Goal: Information Seeking & Learning: Find specific fact

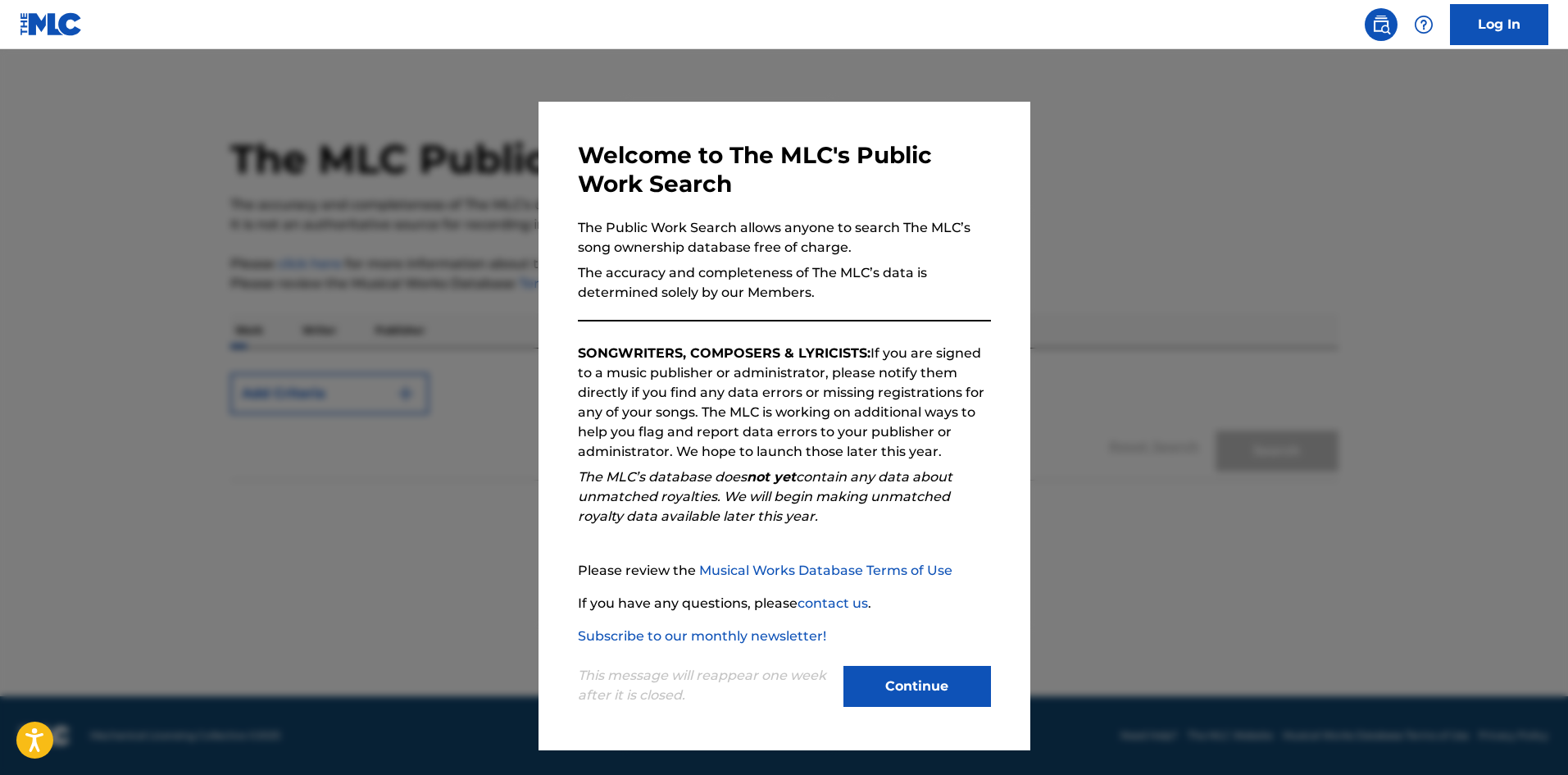
click at [909, 683] on button "Continue" at bounding box center [917, 686] width 148 height 41
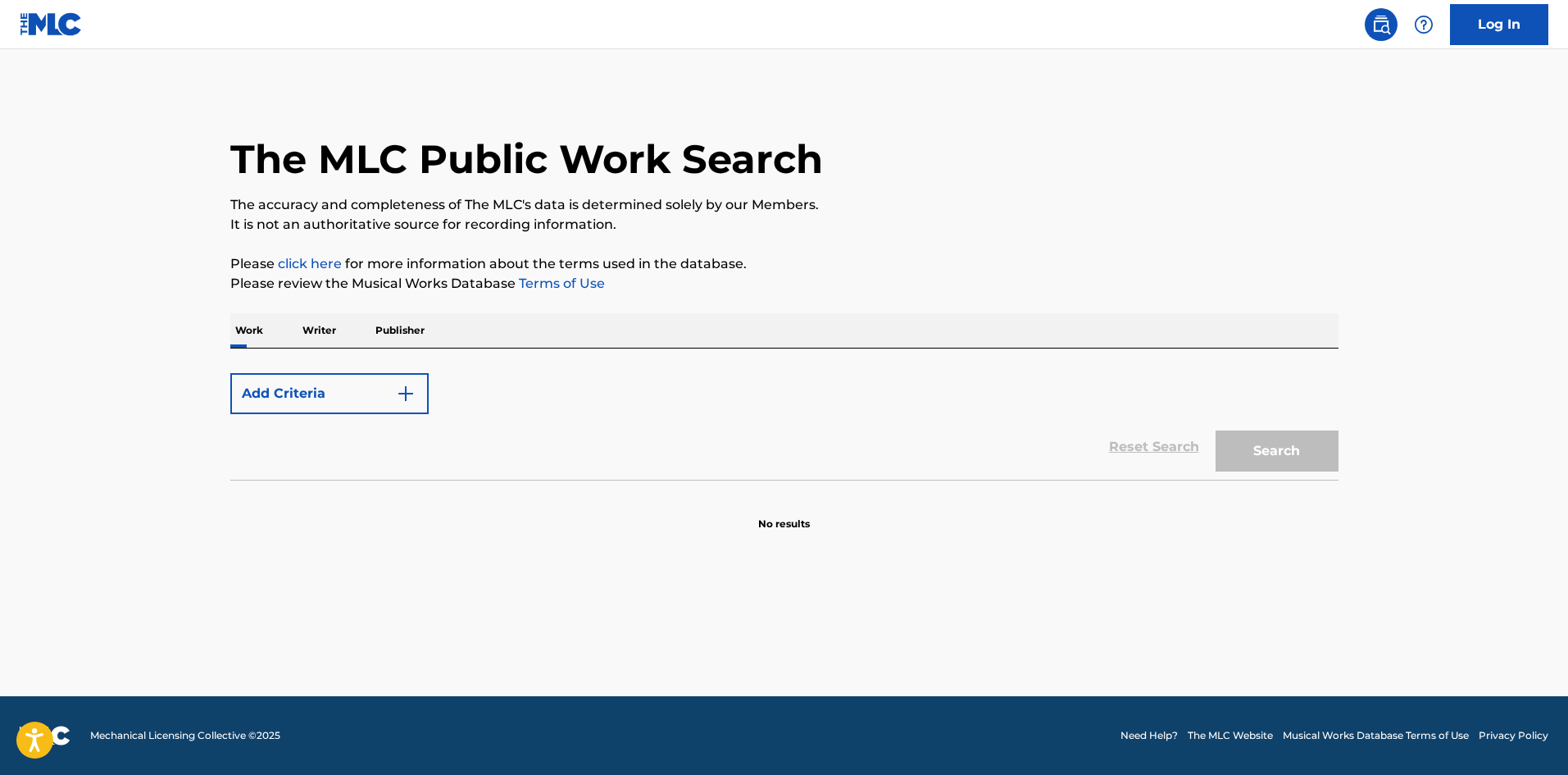
click at [320, 326] on p "Writer" at bounding box center [319, 330] width 43 height 34
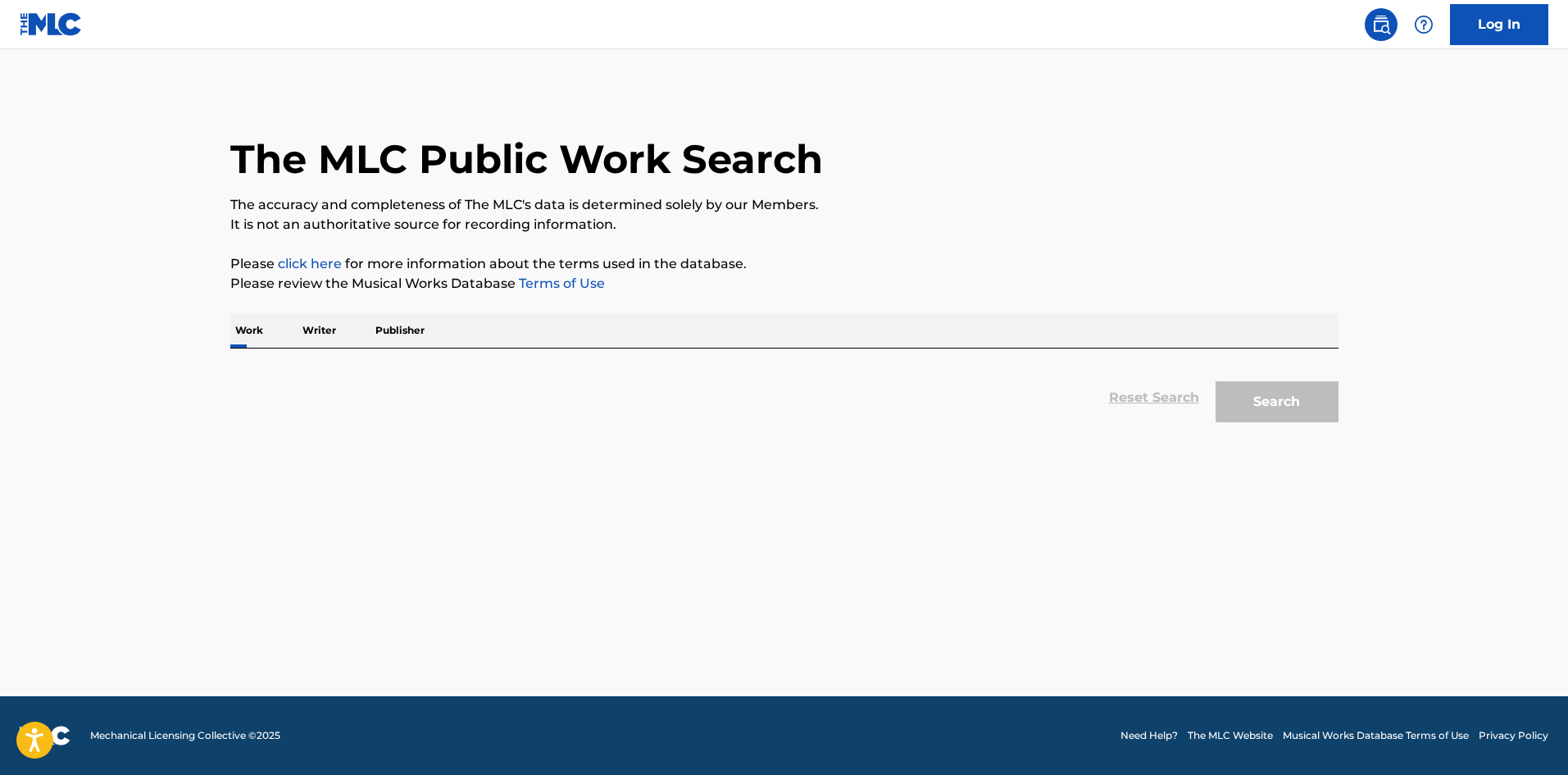
click at [239, 326] on p "Work" at bounding box center [249, 330] width 38 height 34
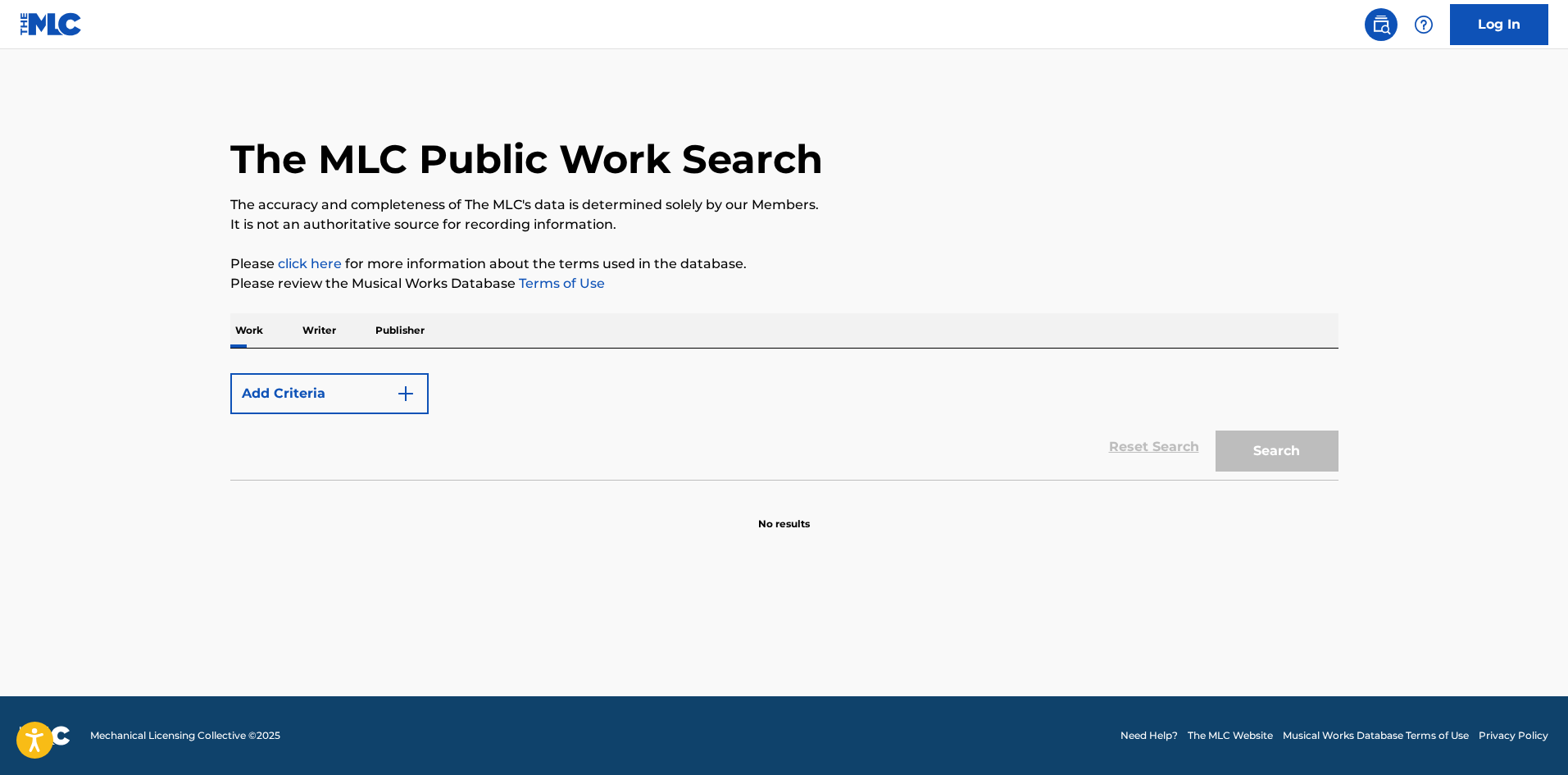
click at [341, 399] on button "Add Criteria" at bounding box center [329, 394] width 198 height 41
click at [416, 394] on button "Add Criteria" at bounding box center [329, 394] width 198 height 41
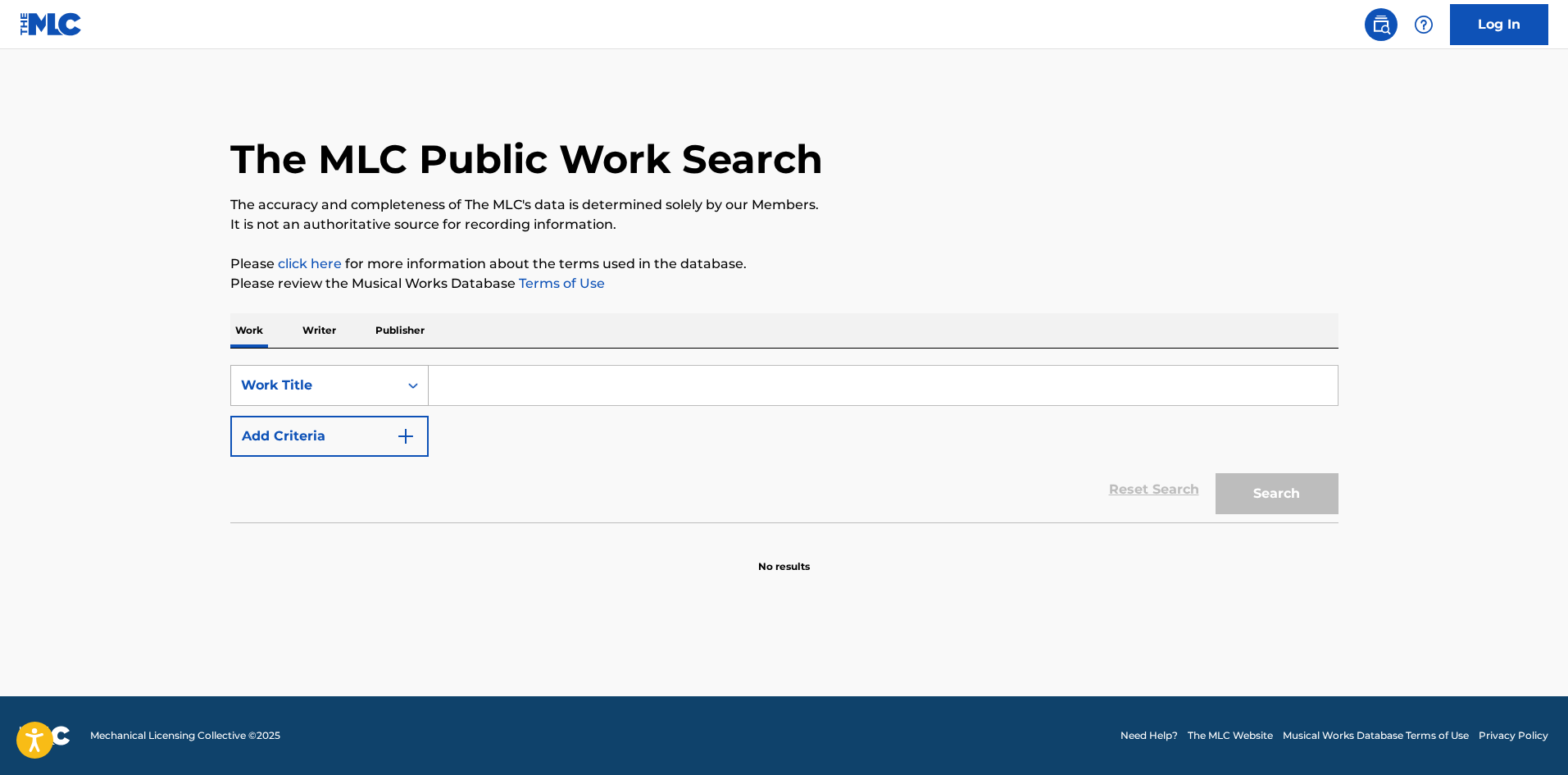
click at [410, 388] on icon "Search Form" at bounding box center [413, 385] width 17 height 17
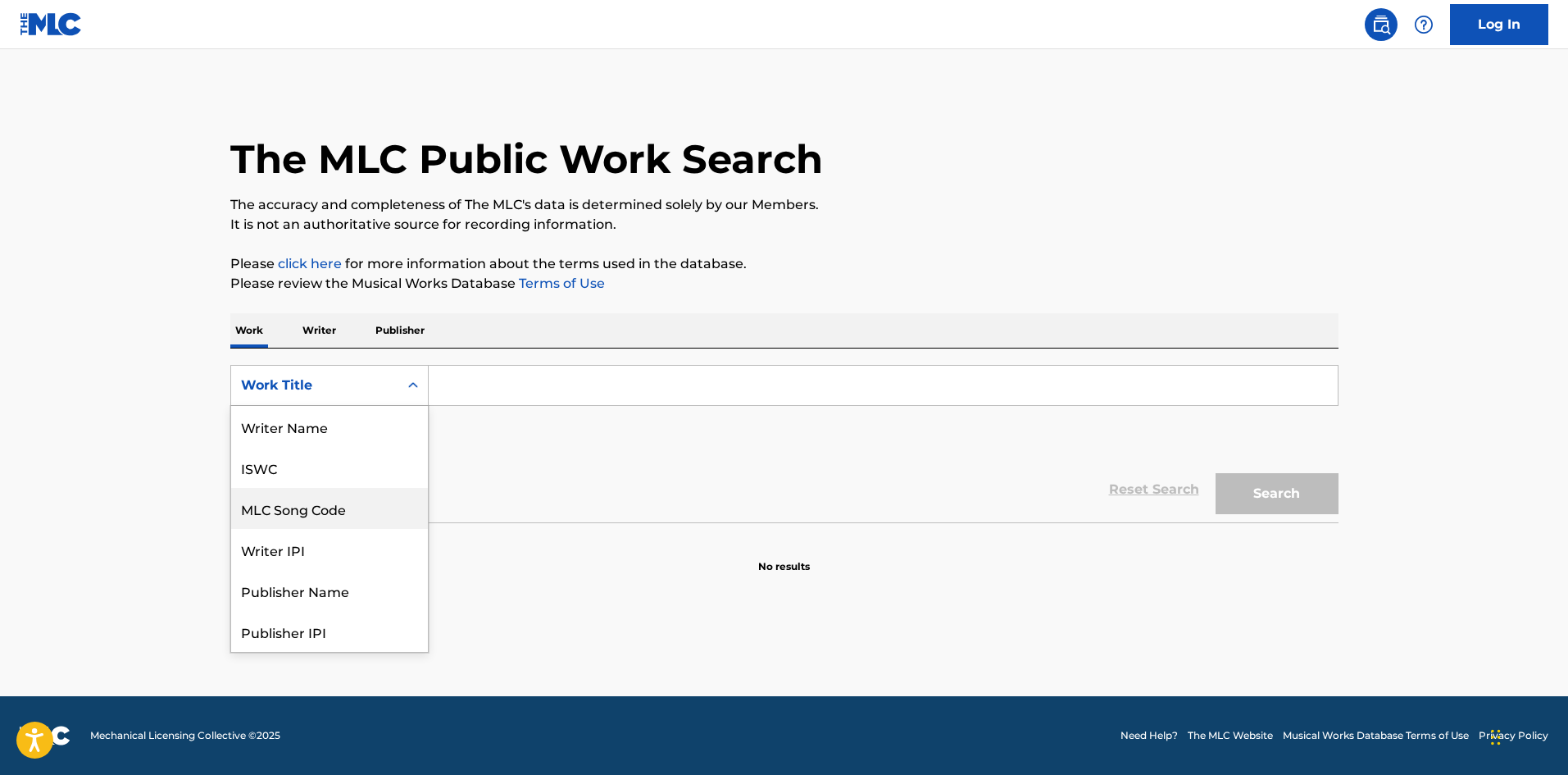
click at [359, 501] on div "MLC Song Code" at bounding box center [328, 508] width 196 height 41
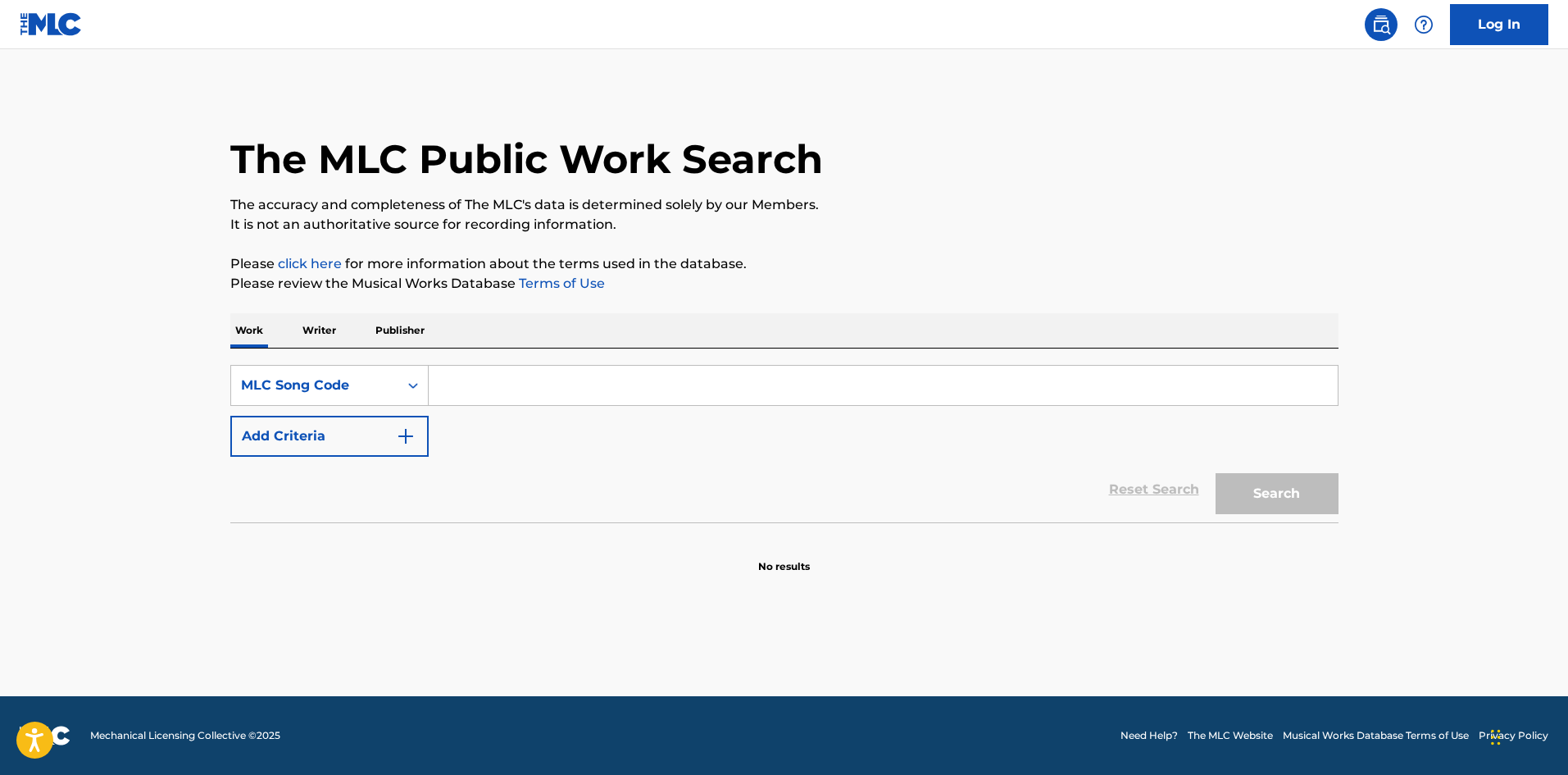
click at [480, 378] on input "Search Form" at bounding box center [883, 385] width 909 height 40
paste input "AA6CM3"
type input "AA6CM3"
click at [1304, 492] on button "Search" at bounding box center [1277, 493] width 123 height 41
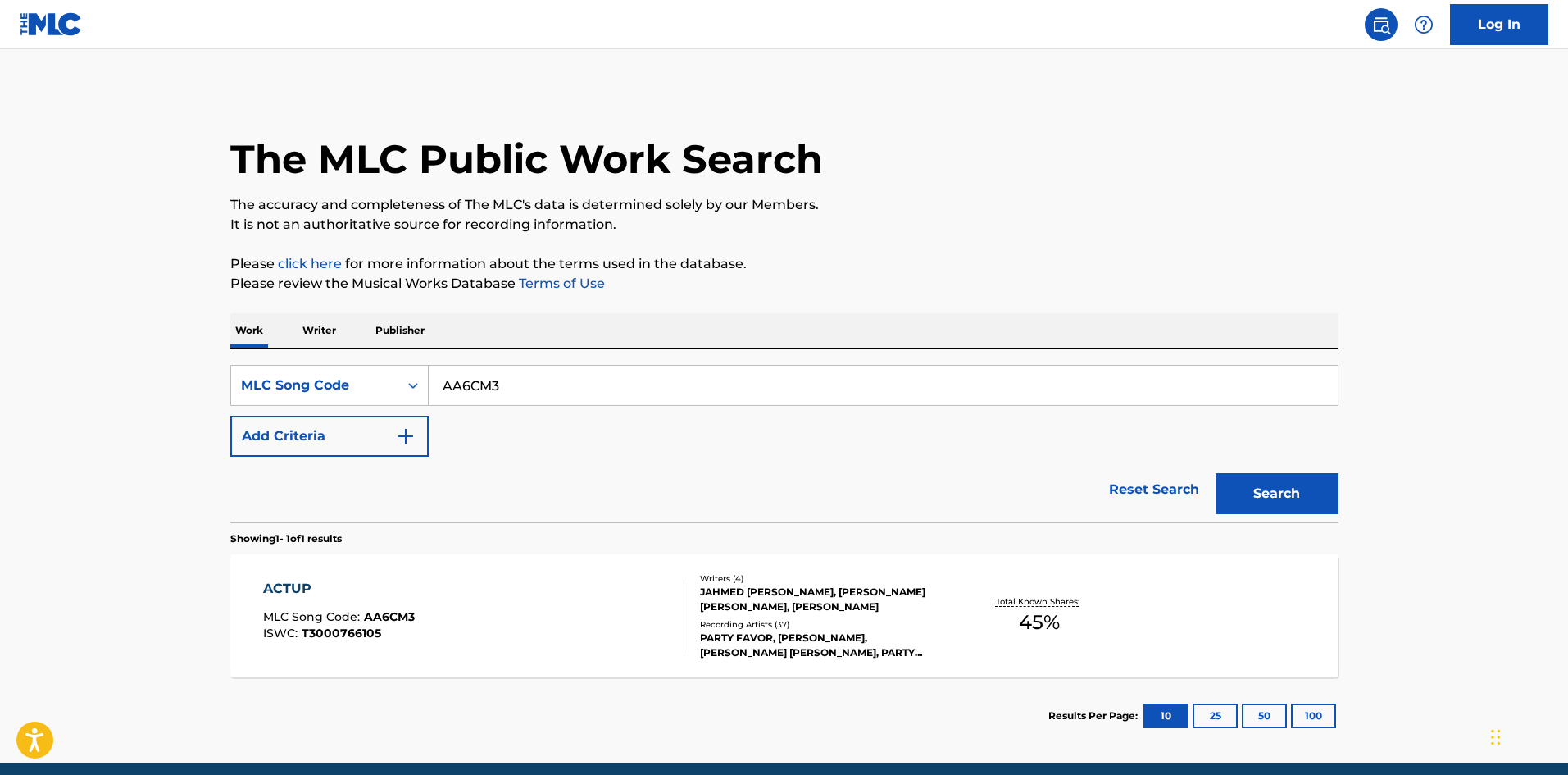
click at [1327, 173] on div "The MLC Public Work Search" at bounding box center [784, 150] width 1108 height 120
